Goal: Information Seeking & Learning: Find specific fact

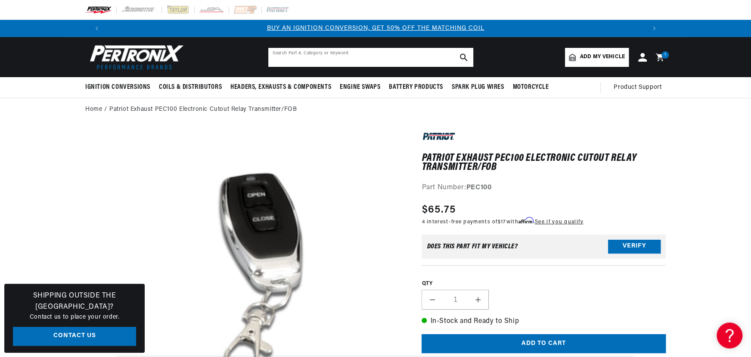
click at [317, 67] on form "Search Part #, Category or Keyword" at bounding box center [371, 57] width 206 height 20
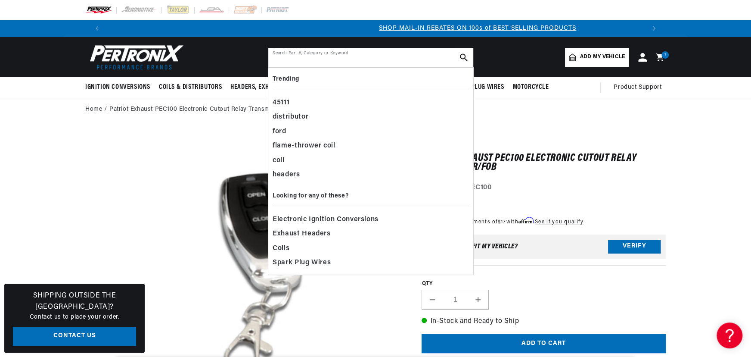
scroll to position [0, 538]
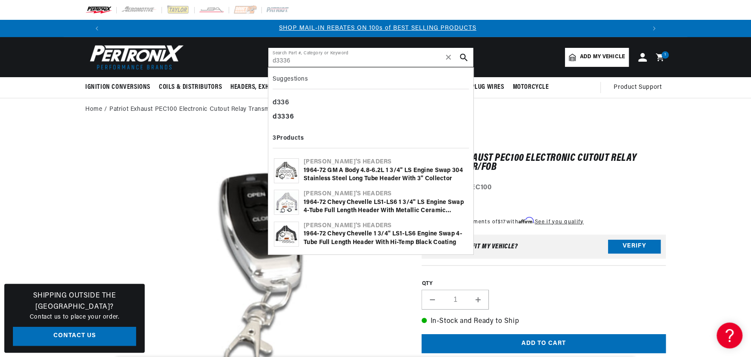
type input "d3336"
click at [377, 173] on div "1964-72 GM A Body 4.8-6.2L 1 3/4" LS Engine Swap 304 Stainless Steel Long Tube …" at bounding box center [386, 174] width 164 height 17
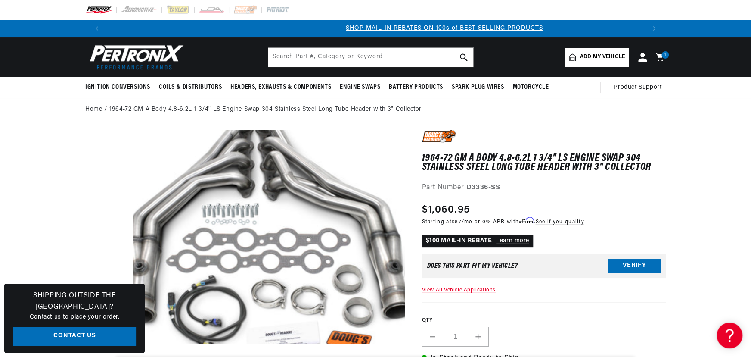
scroll to position [0, 538]
click at [292, 56] on input "text" at bounding box center [370, 57] width 205 height 19
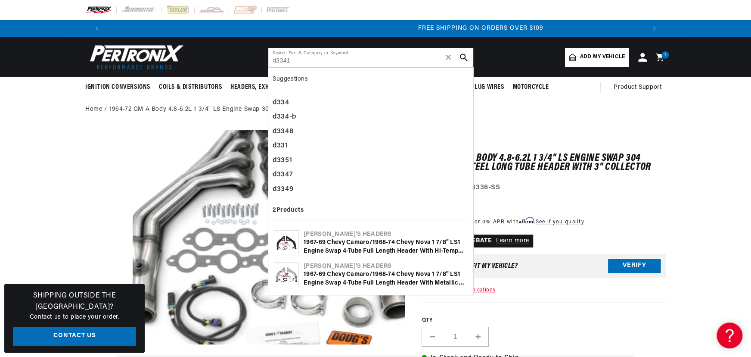
scroll to position [0, 1076]
type input "d3341"
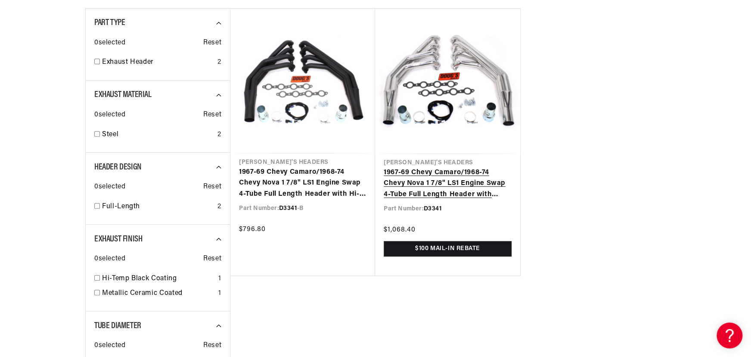
scroll to position [156, 0]
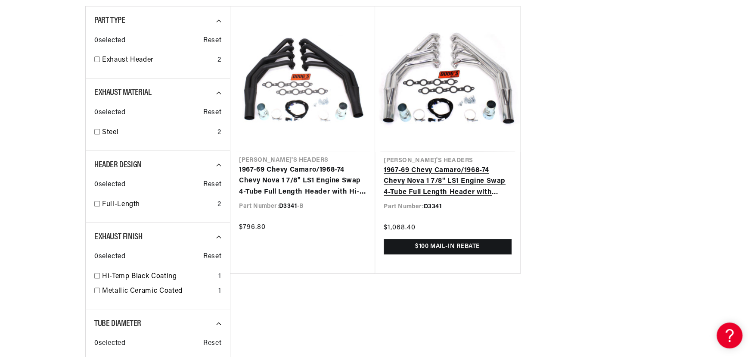
click at [435, 187] on link "1967-69 Chevy Camaro/1968-74 Chevy Nova 1 7/8" LS1 Engine Swap 4-Tube Full Leng…" at bounding box center [448, 181] width 128 height 33
